Goal: Task Accomplishment & Management: Use online tool/utility

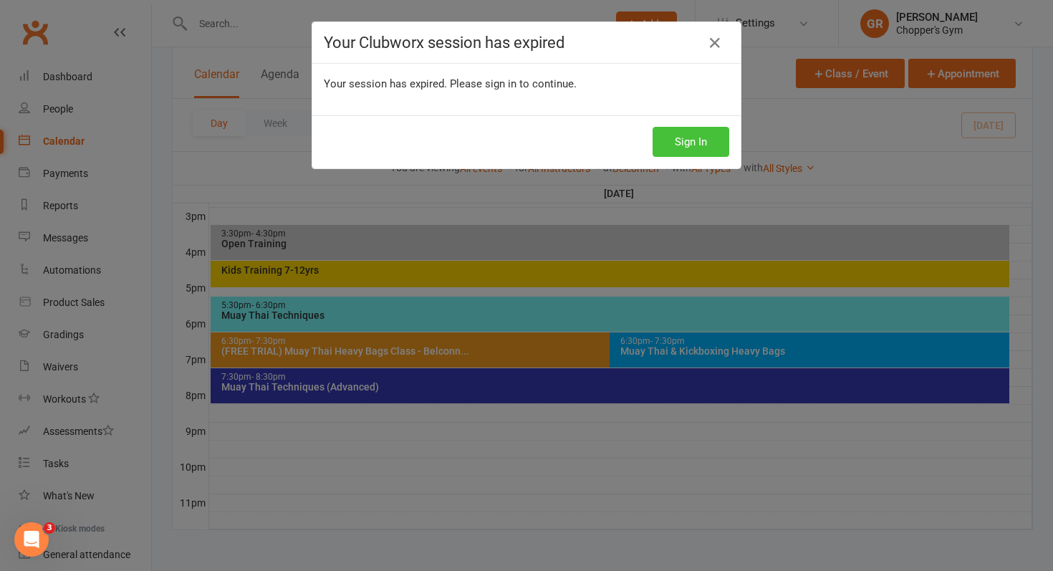
click at [676, 136] on button "Sign In" at bounding box center [690, 142] width 77 height 30
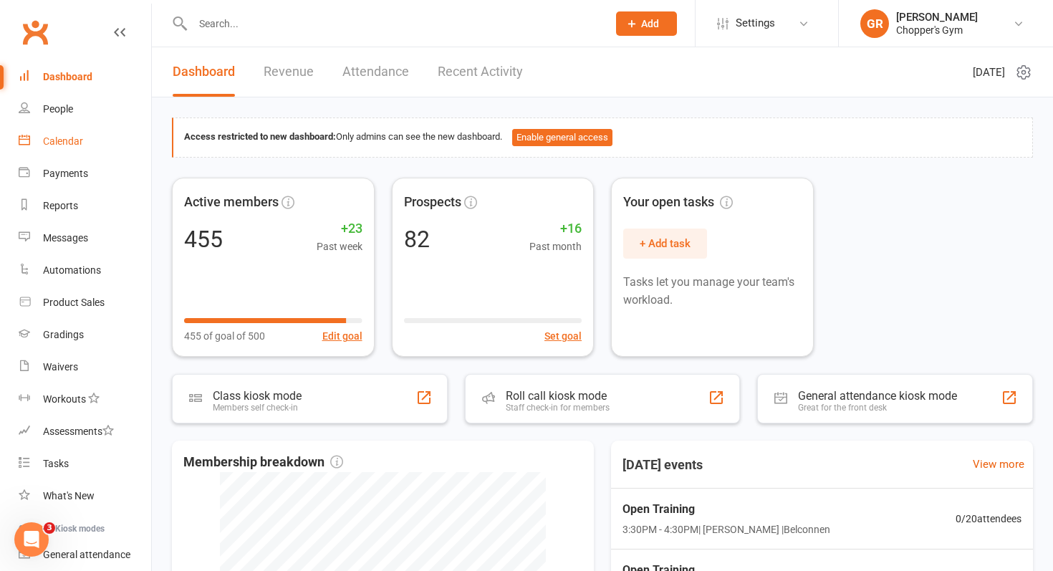
click at [74, 145] on div "Calendar" at bounding box center [63, 140] width 40 height 11
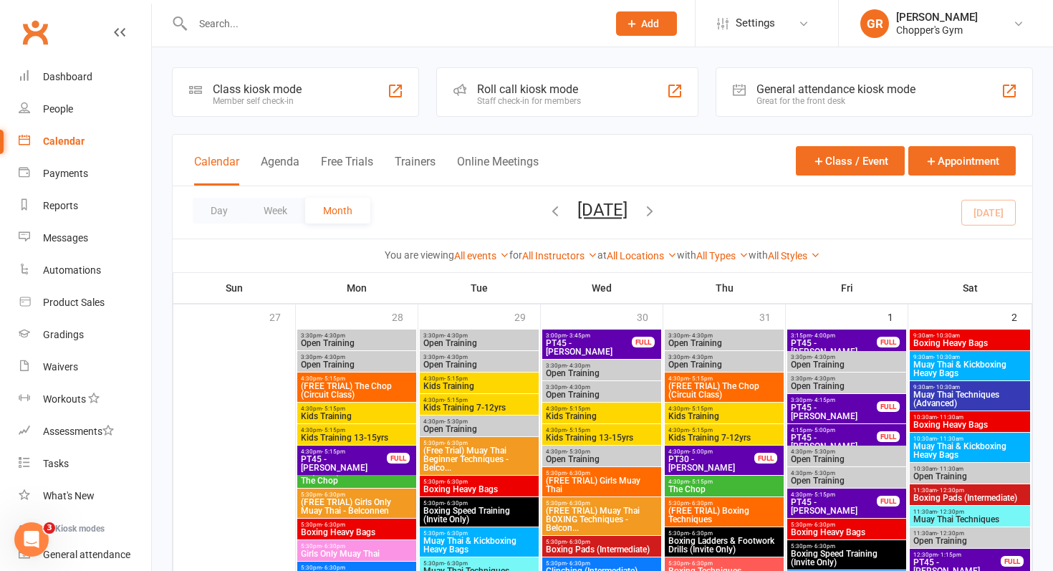
click at [988, 208] on div "Day Week Month August 2025 August 2025 Sun Mon Tue Wed Thu Fri Sat 27 28 29 30 …" at bounding box center [602, 212] width 859 height 52
click at [219, 210] on button "Day" at bounding box center [219, 211] width 53 height 26
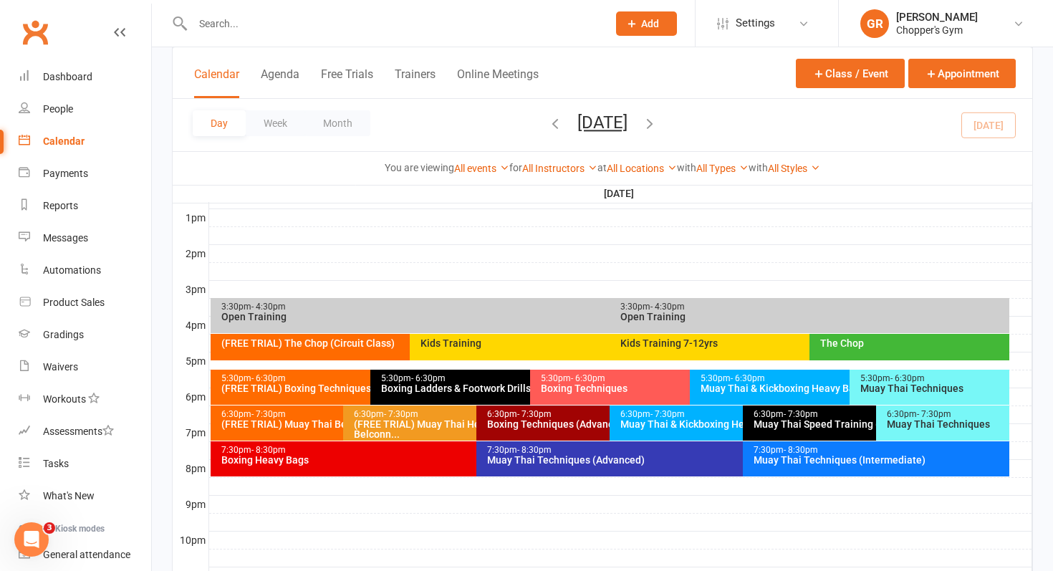
scroll to position [551, 0]
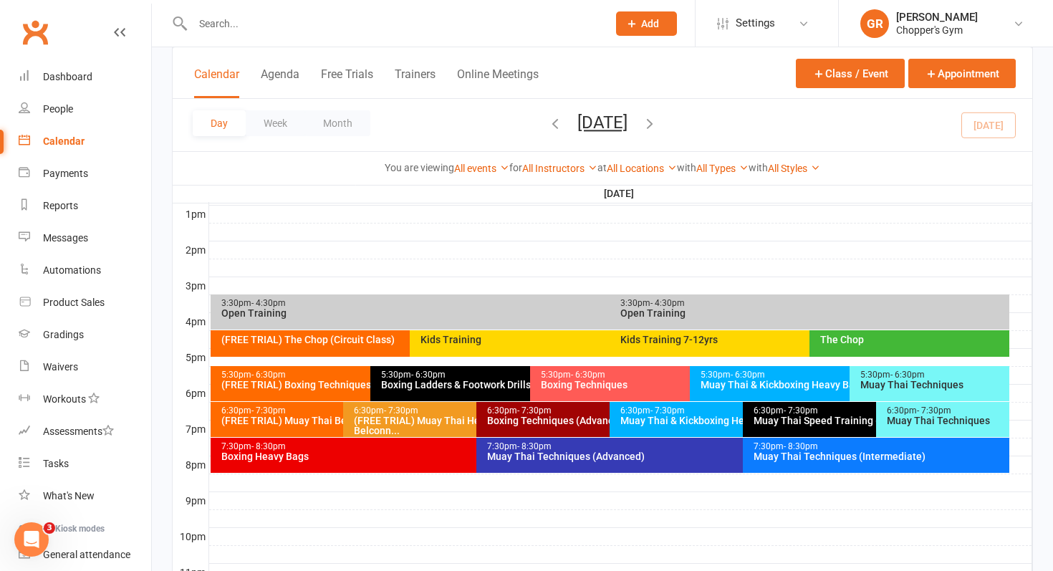
click at [642, 160] on div "All Locations [Deactivated] Gym Area [Deactivated] Muay Thai Area Belconnen Dic…" at bounding box center [642, 168] width 70 height 16
click at [642, 168] on link "All Locations" at bounding box center [642, 168] width 70 height 11
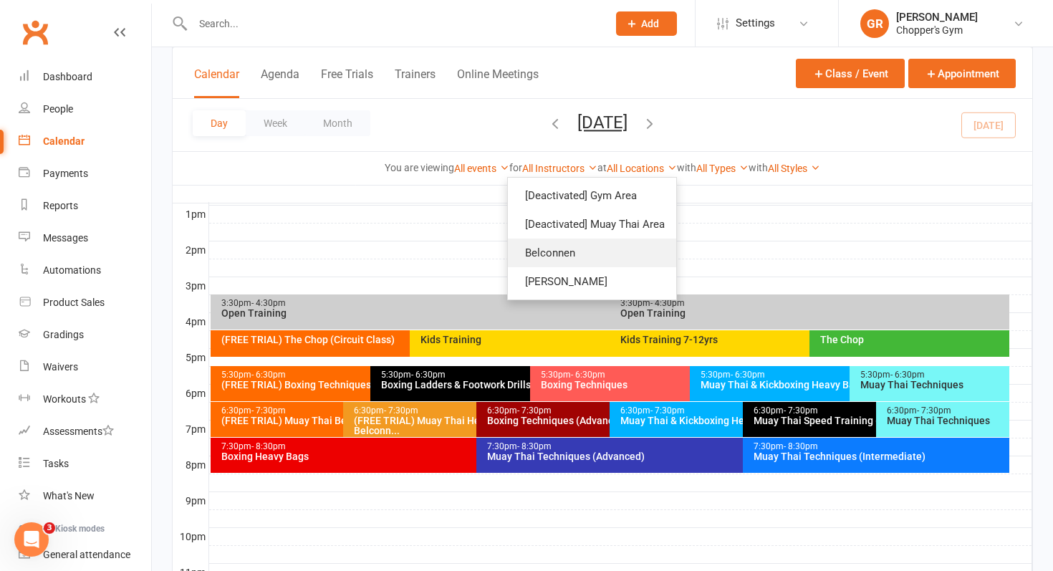
click at [594, 252] on link "Belconnen" at bounding box center [592, 252] width 168 height 29
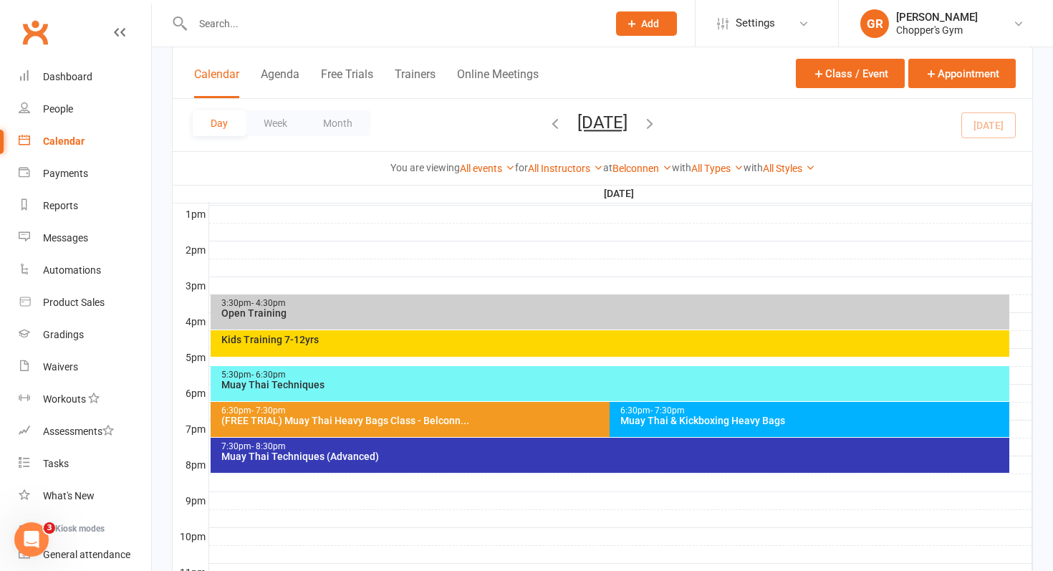
click at [514, 319] on div "3:30pm - 4:30pm Open Training" at bounding box center [610, 311] width 799 height 35
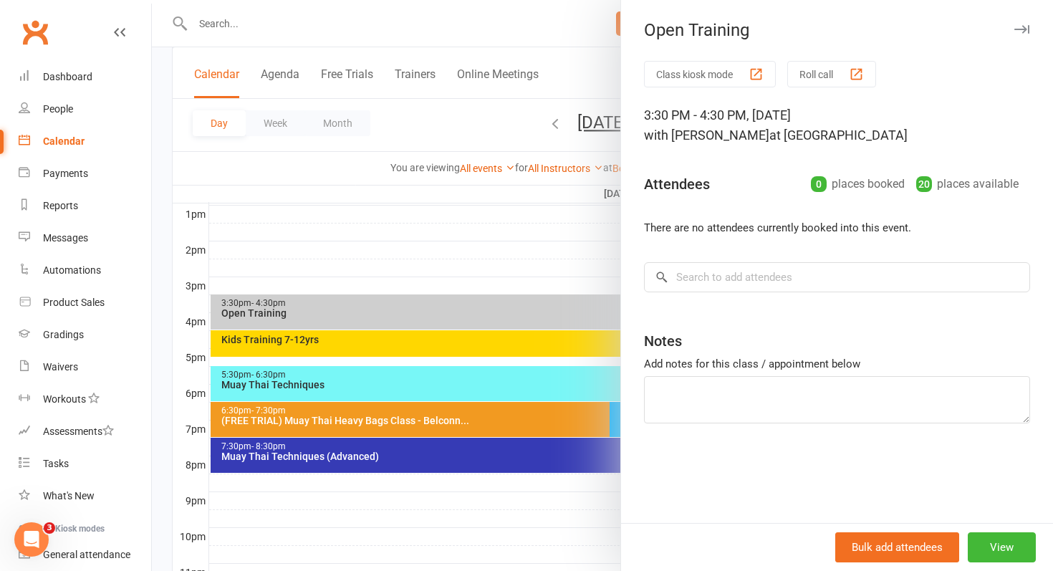
click at [514, 319] on div at bounding box center [602, 285] width 901 height 571
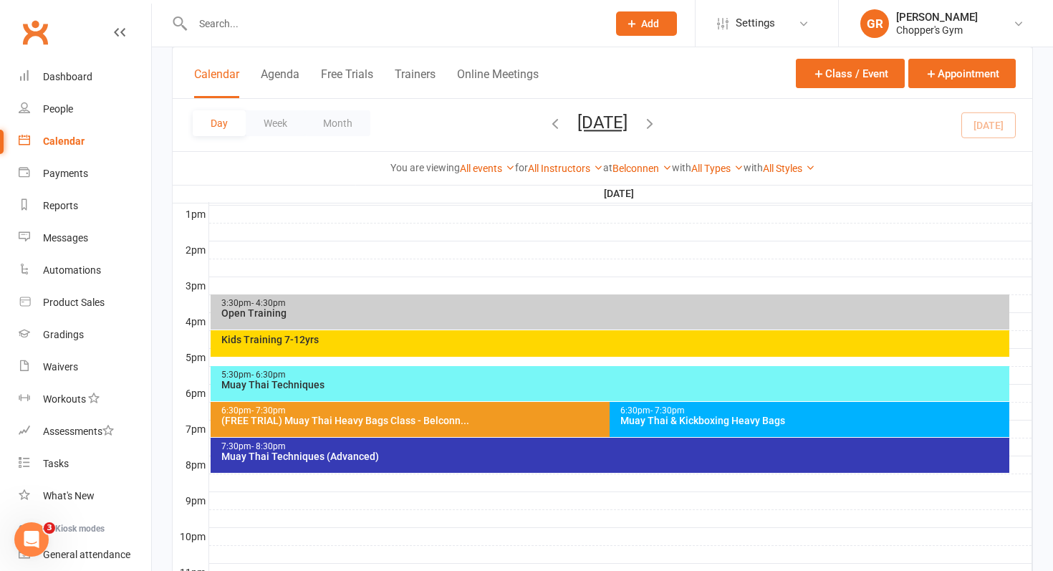
click at [518, 344] on div "Kids Training 7-12yrs" at bounding box center [610, 343] width 799 height 26
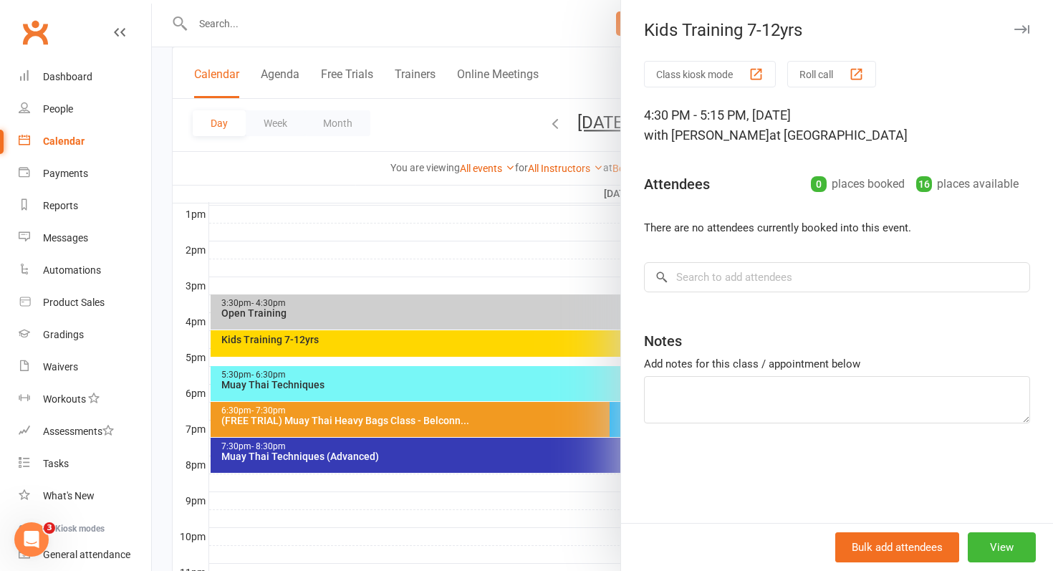
click at [518, 344] on div at bounding box center [602, 285] width 901 height 571
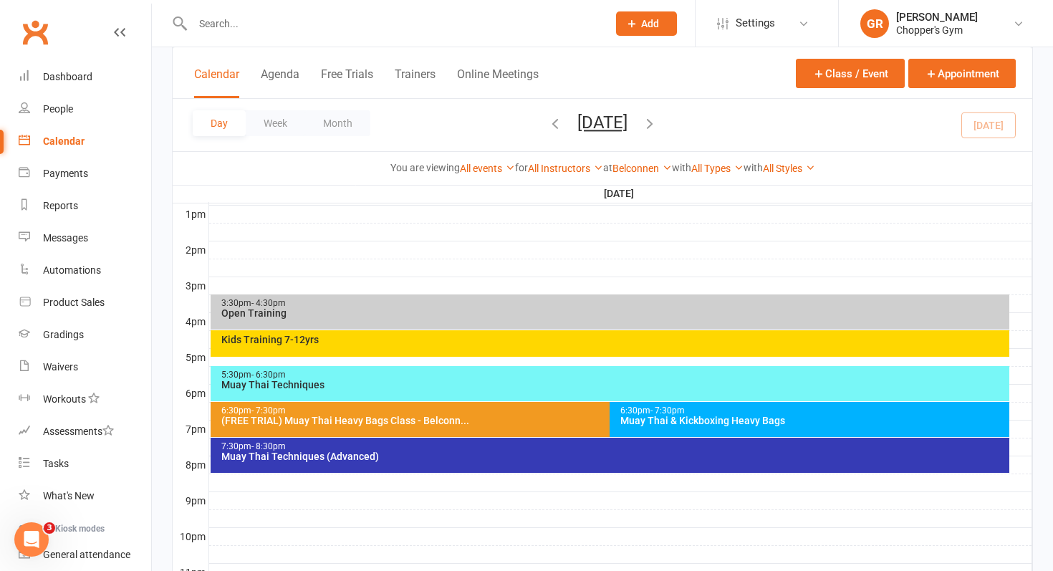
click at [514, 381] on div "Muay Thai Techniques" at bounding box center [614, 385] width 786 height 10
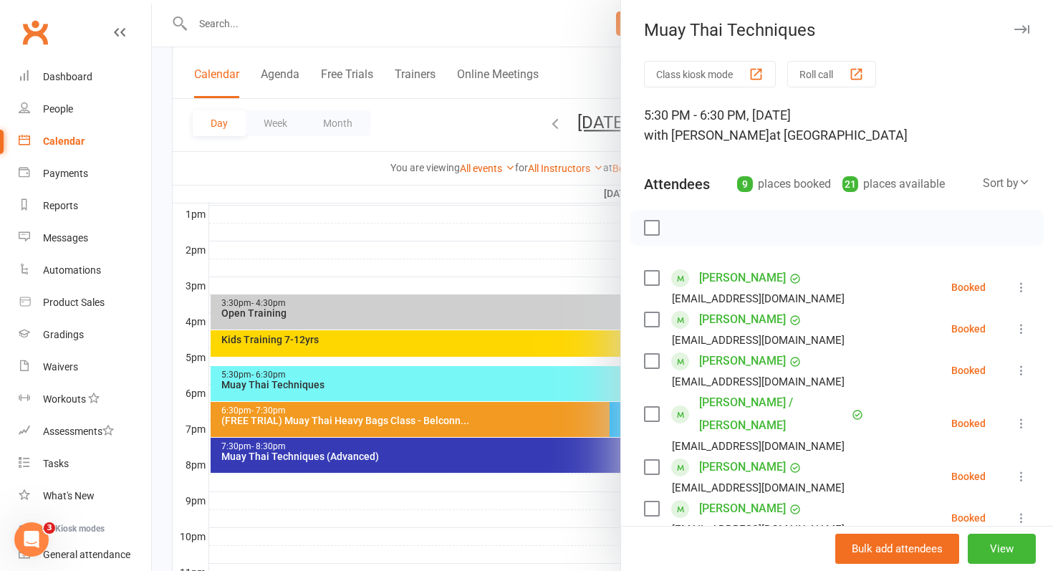
click at [563, 410] on div at bounding box center [602, 285] width 901 height 571
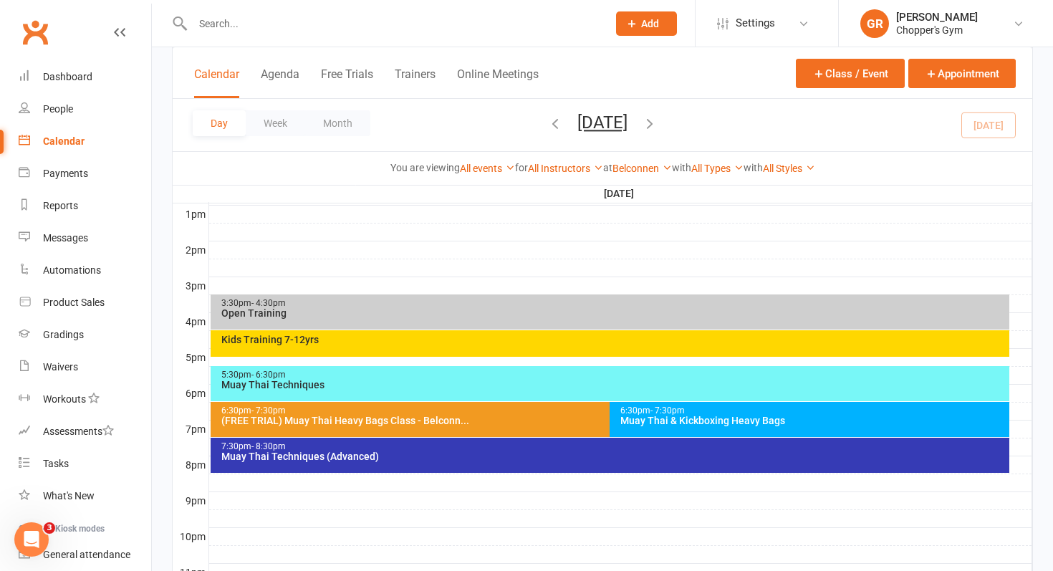
click at [559, 422] on div "(FREE TRIAL) Muay Thai Heavy Bags Class - Belconn..." at bounding box center [607, 420] width 772 height 10
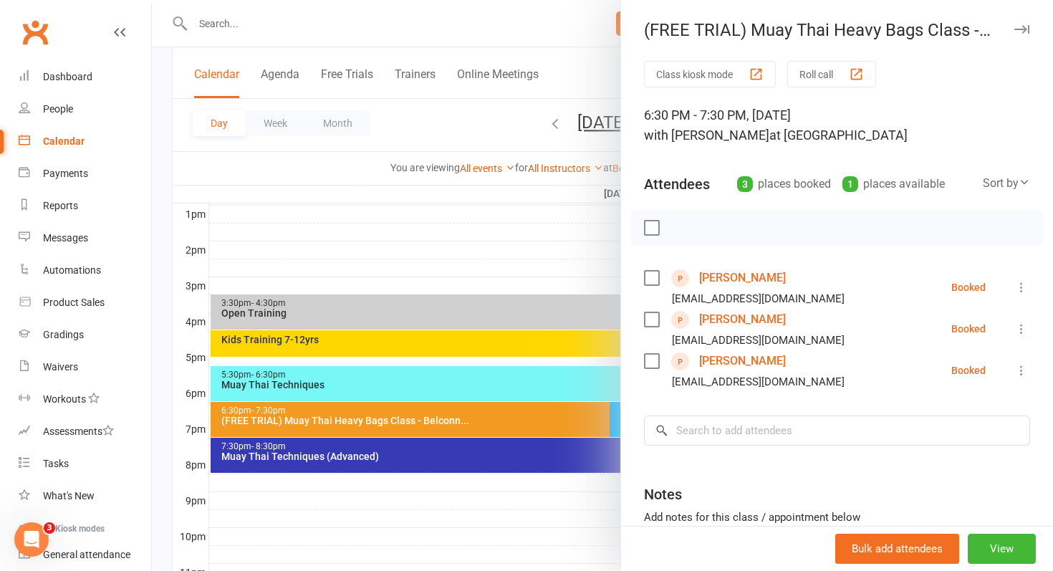
click at [559, 422] on div at bounding box center [602, 285] width 901 height 571
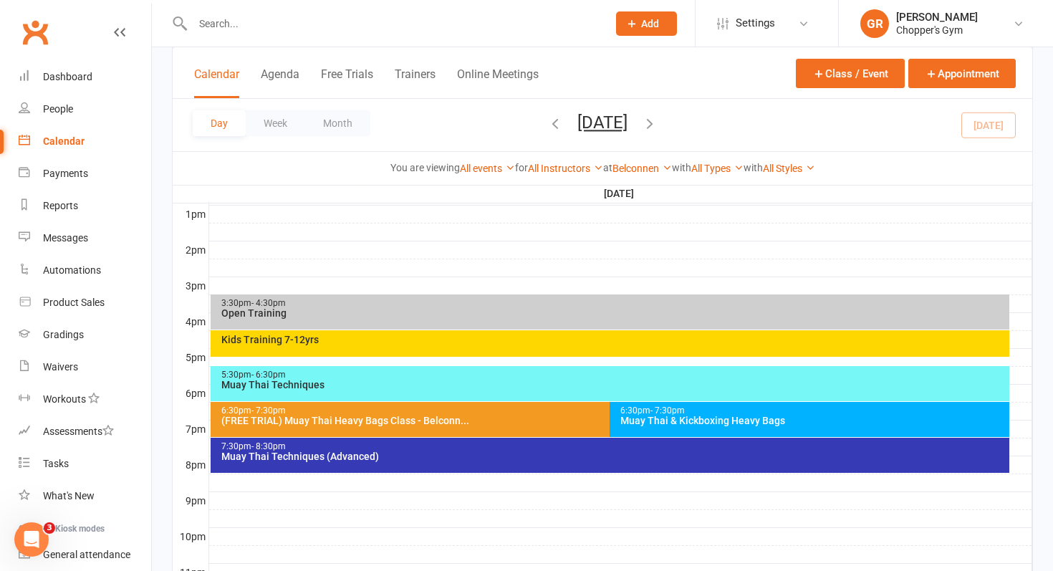
click at [662, 416] on div "Muay Thai & Kickboxing Heavy Bags" at bounding box center [813, 420] width 387 height 10
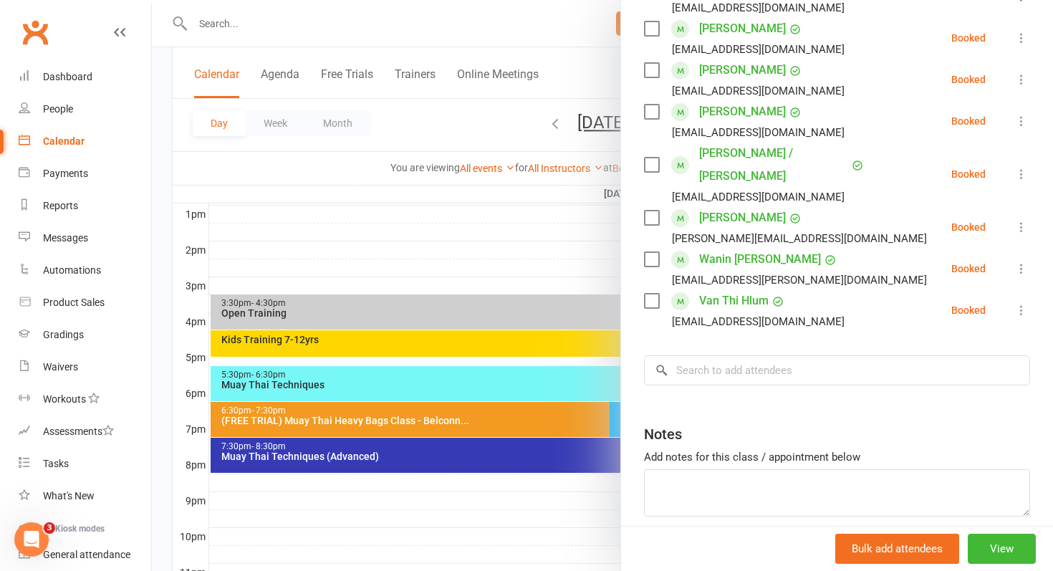
scroll to position [503, 0]
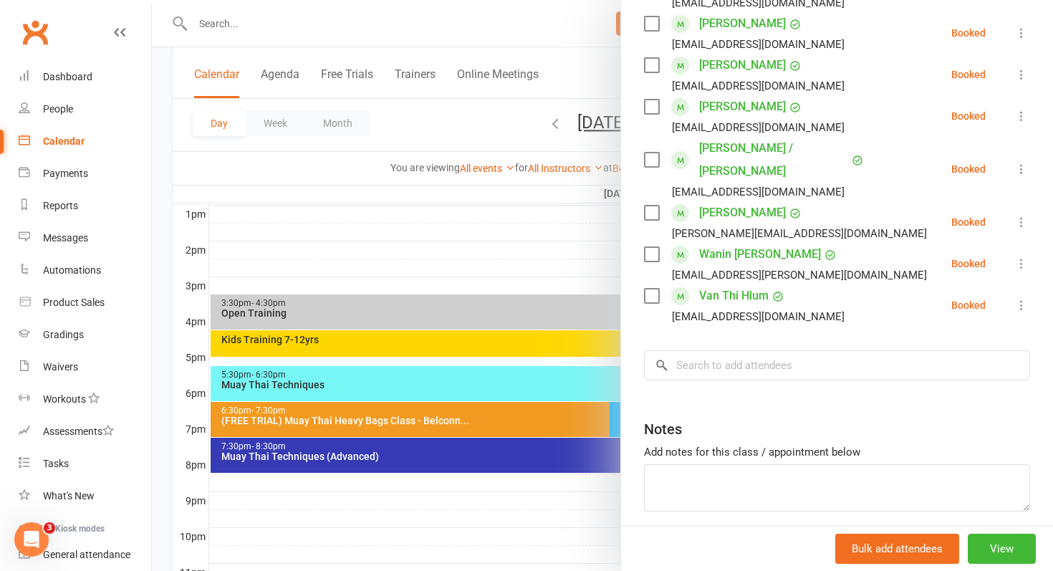
click at [633, 415] on div "Class kiosk mode Roll call 6:30 PM - 7:30 PM, Thursday, August, 14, 2025 with G…" at bounding box center [837, 70] width 432 height 1026
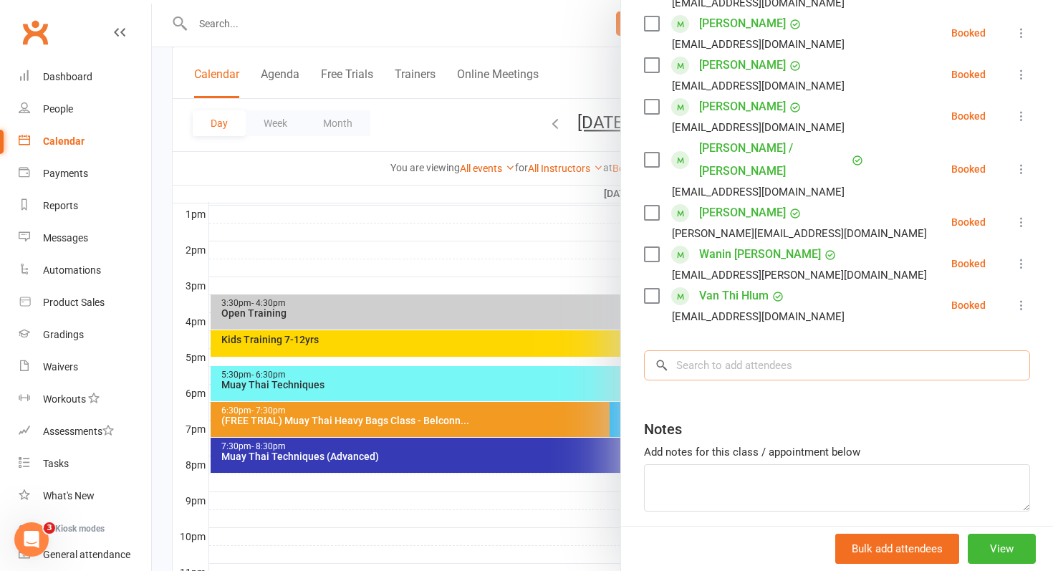
click at [690, 350] on input "search" at bounding box center [837, 365] width 386 height 30
type input "s"
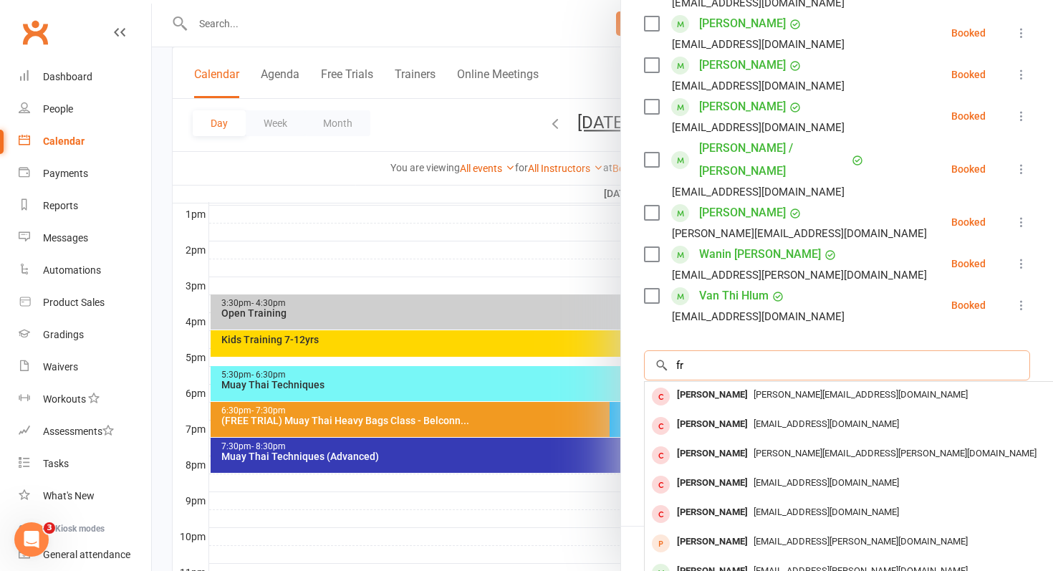
type input "f"
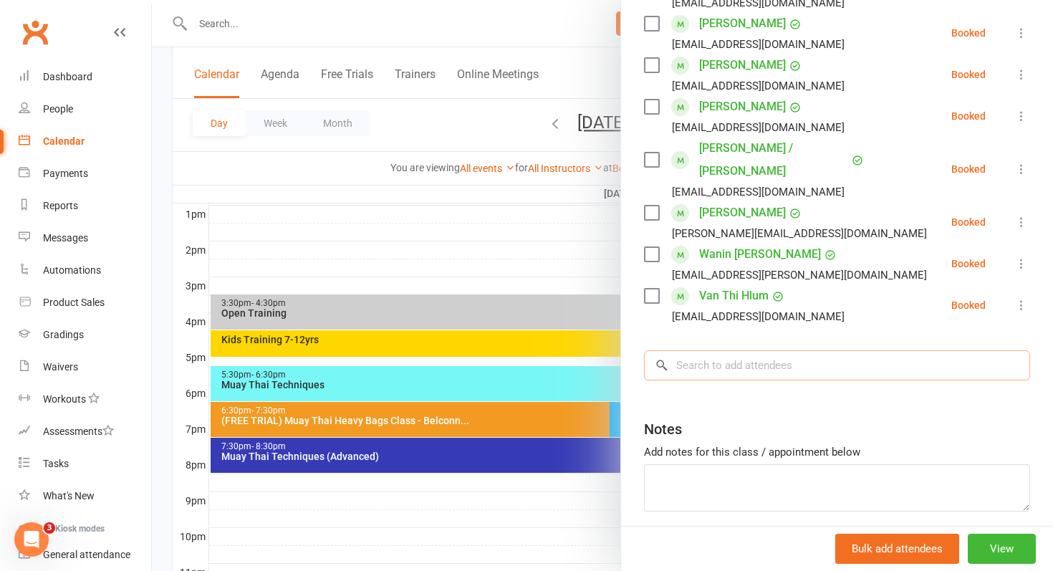
type input "m"
click at [399, 134] on div at bounding box center [602, 285] width 901 height 571
